Goal: Book appointment/travel/reservation

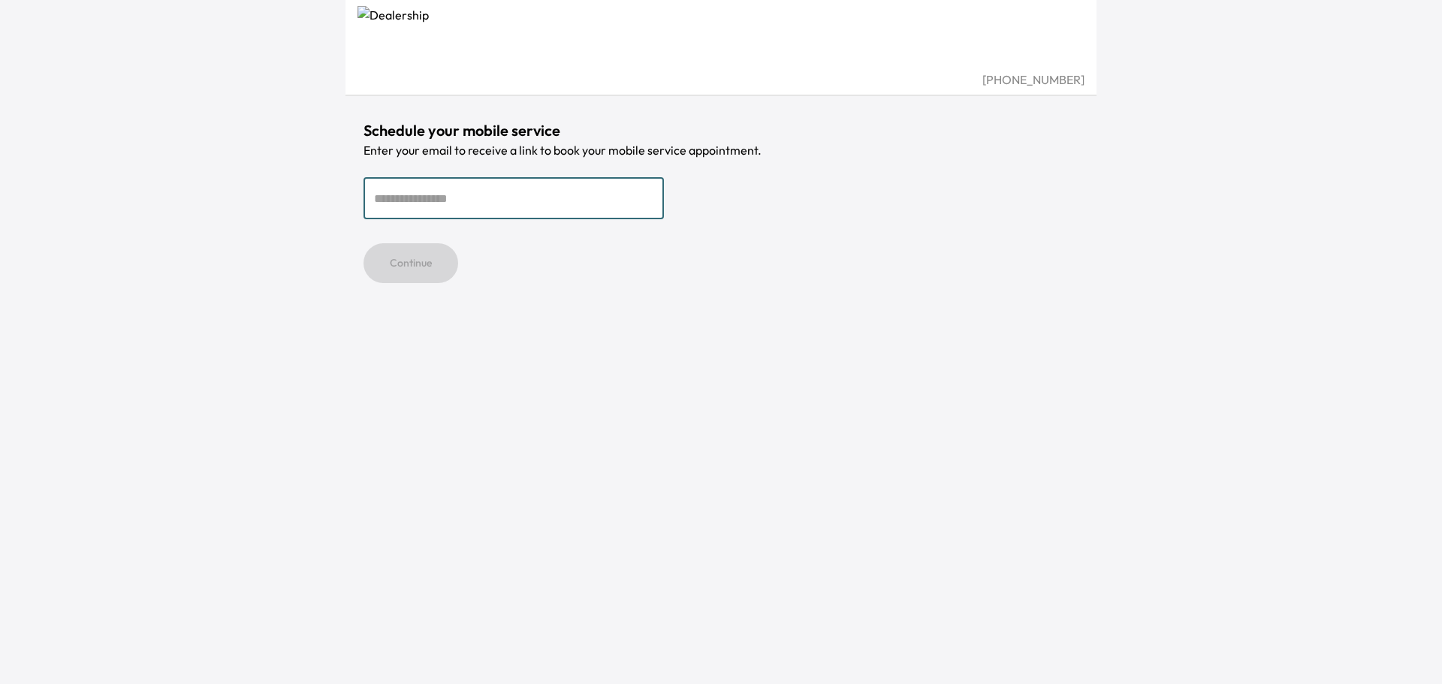
click at [454, 210] on input "email" at bounding box center [514, 198] width 301 height 42
type input "**********"
click at [427, 266] on button "Continue" at bounding box center [411, 263] width 95 height 40
